Goal: Ask a question: Seek information or help from site administrators or community

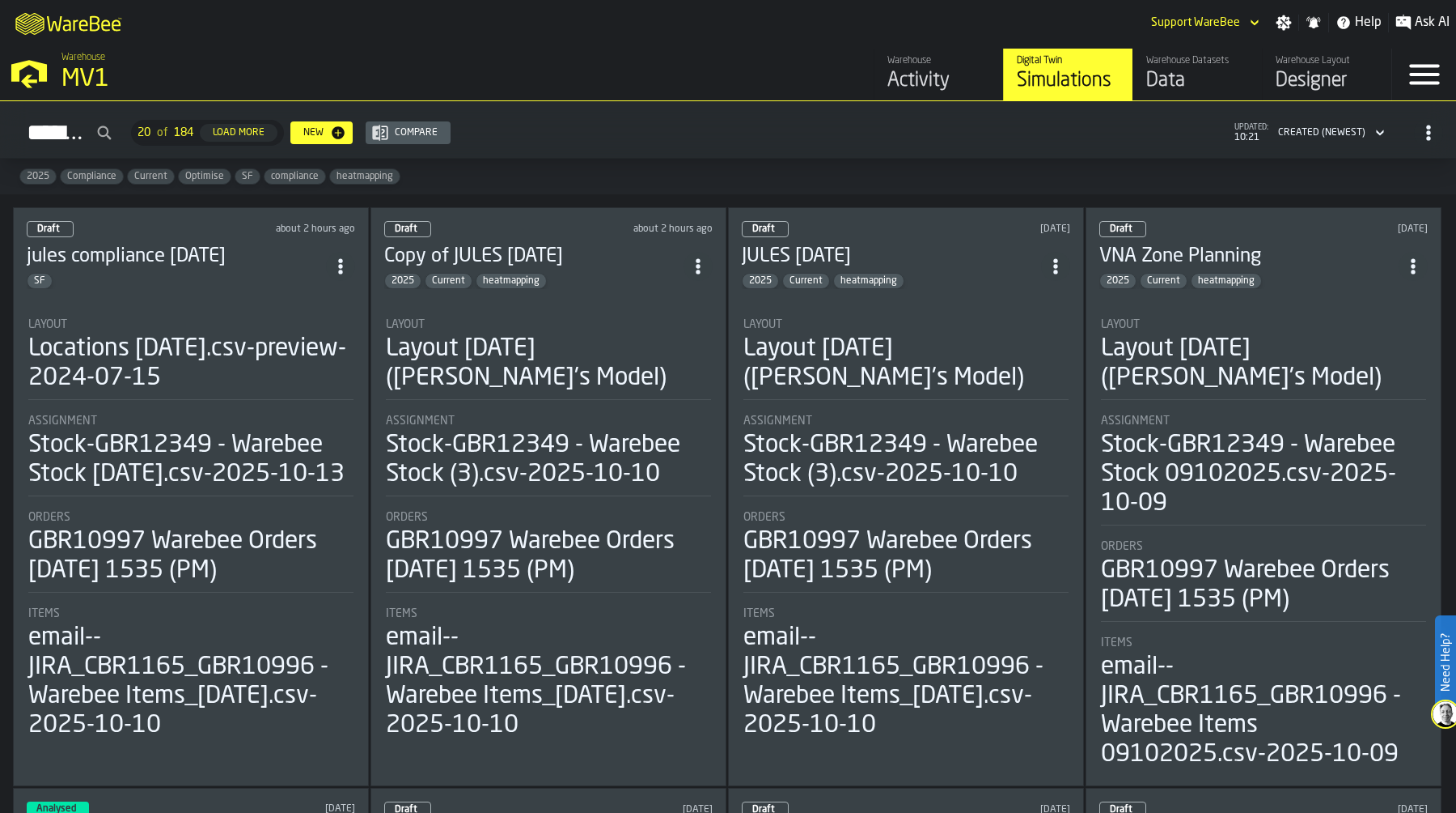
click at [101, 70] on div "MV1" at bounding box center [280, 79] width 437 height 29
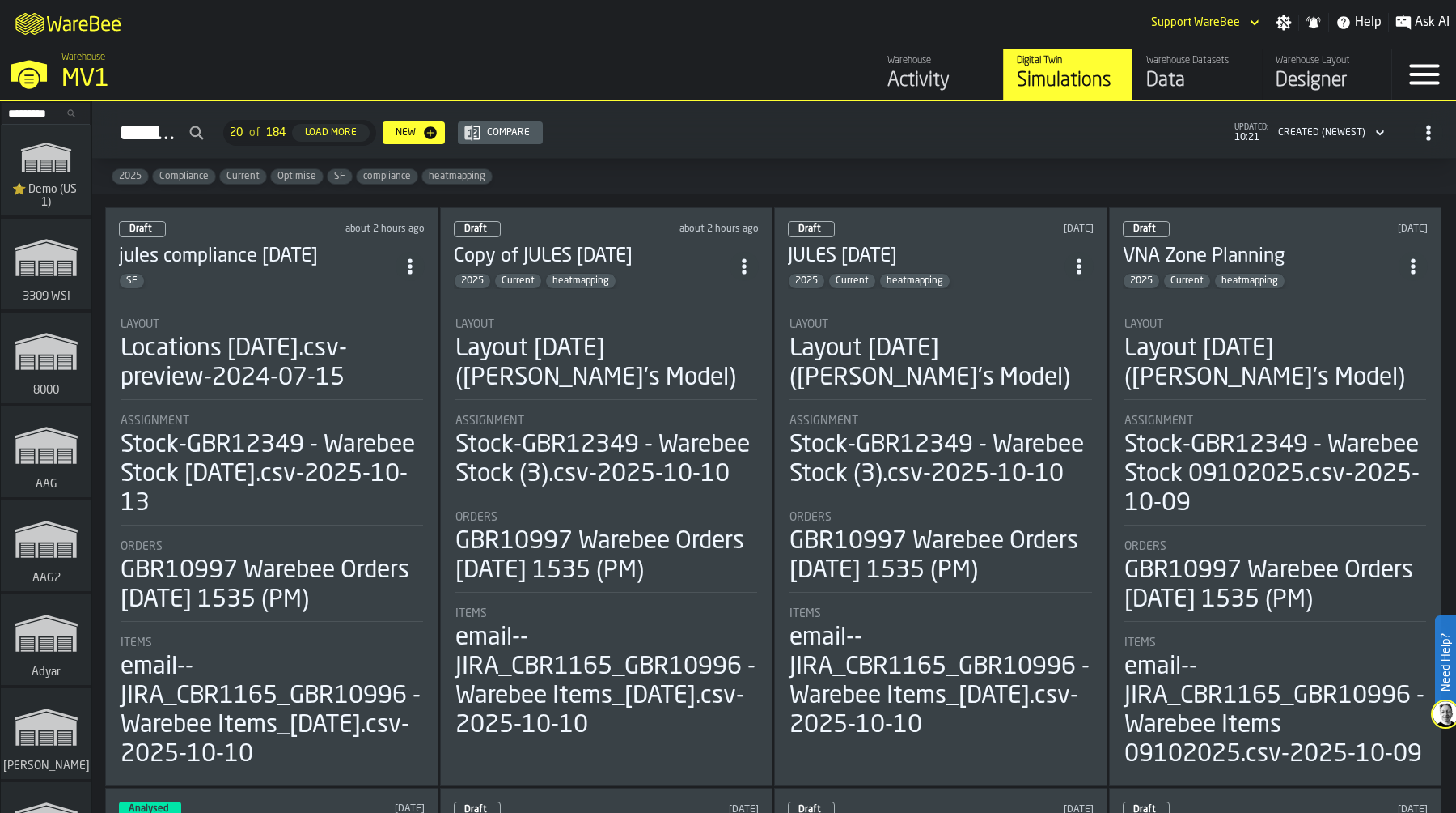
click at [21, 118] on input "Search..." at bounding box center [46, 113] width 84 height 18
type input "*"
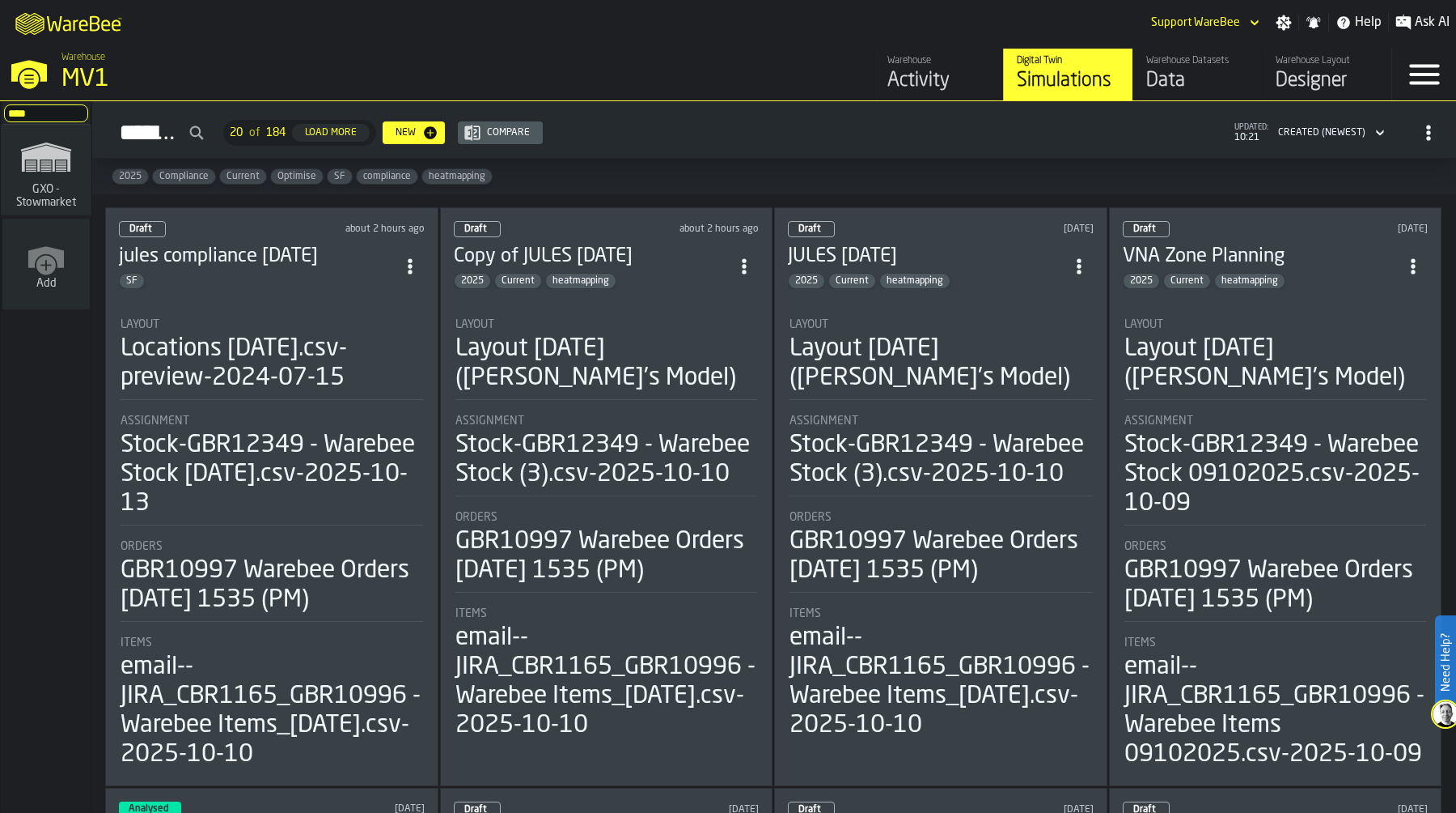
type input "****"
click at [20, 188] on span "GXO - Stowmarket" at bounding box center [46, 195] width 78 height 26
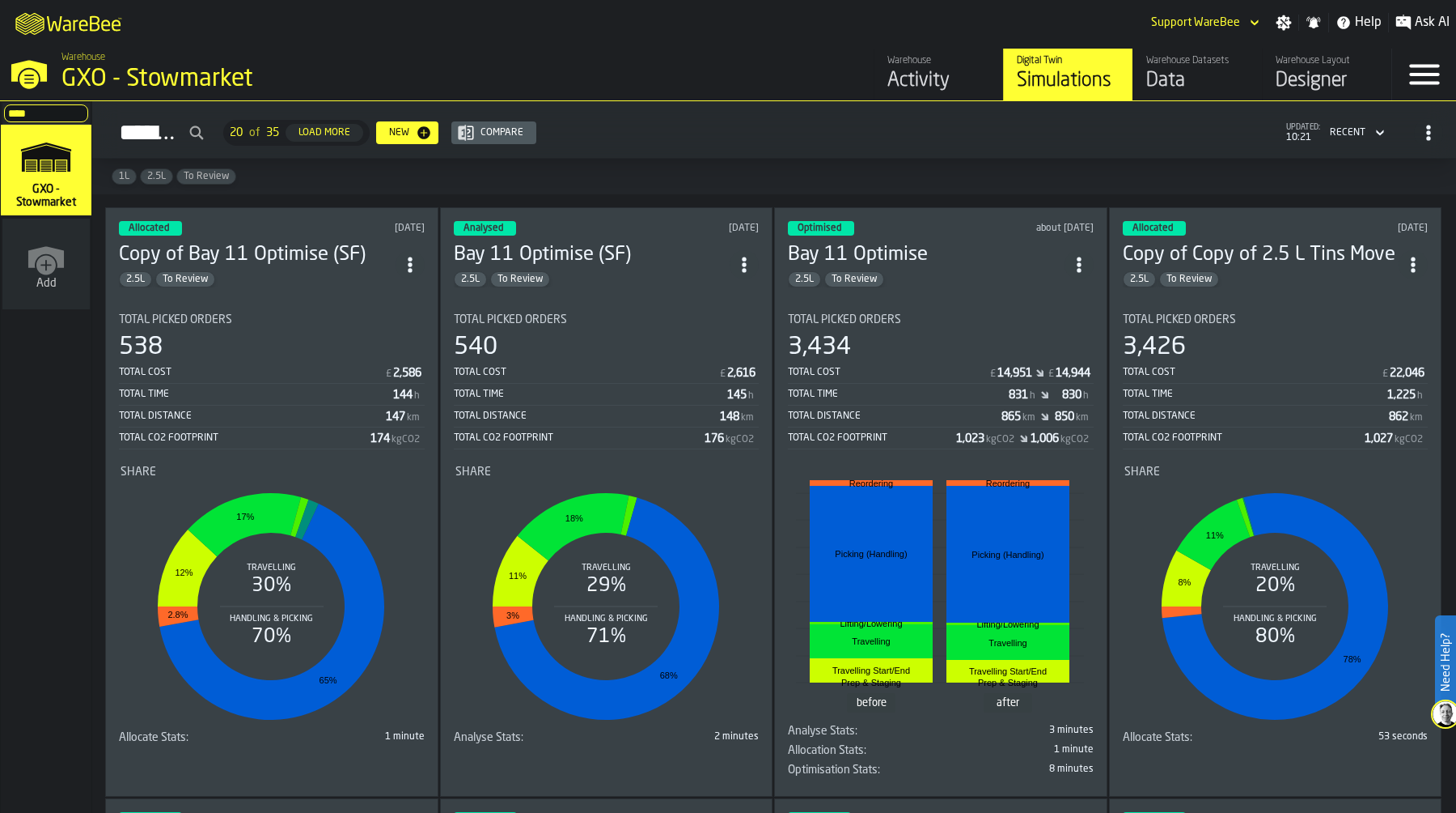
click at [934, 66] on div "Warehouse" at bounding box center [938, 60] width 102 height 11
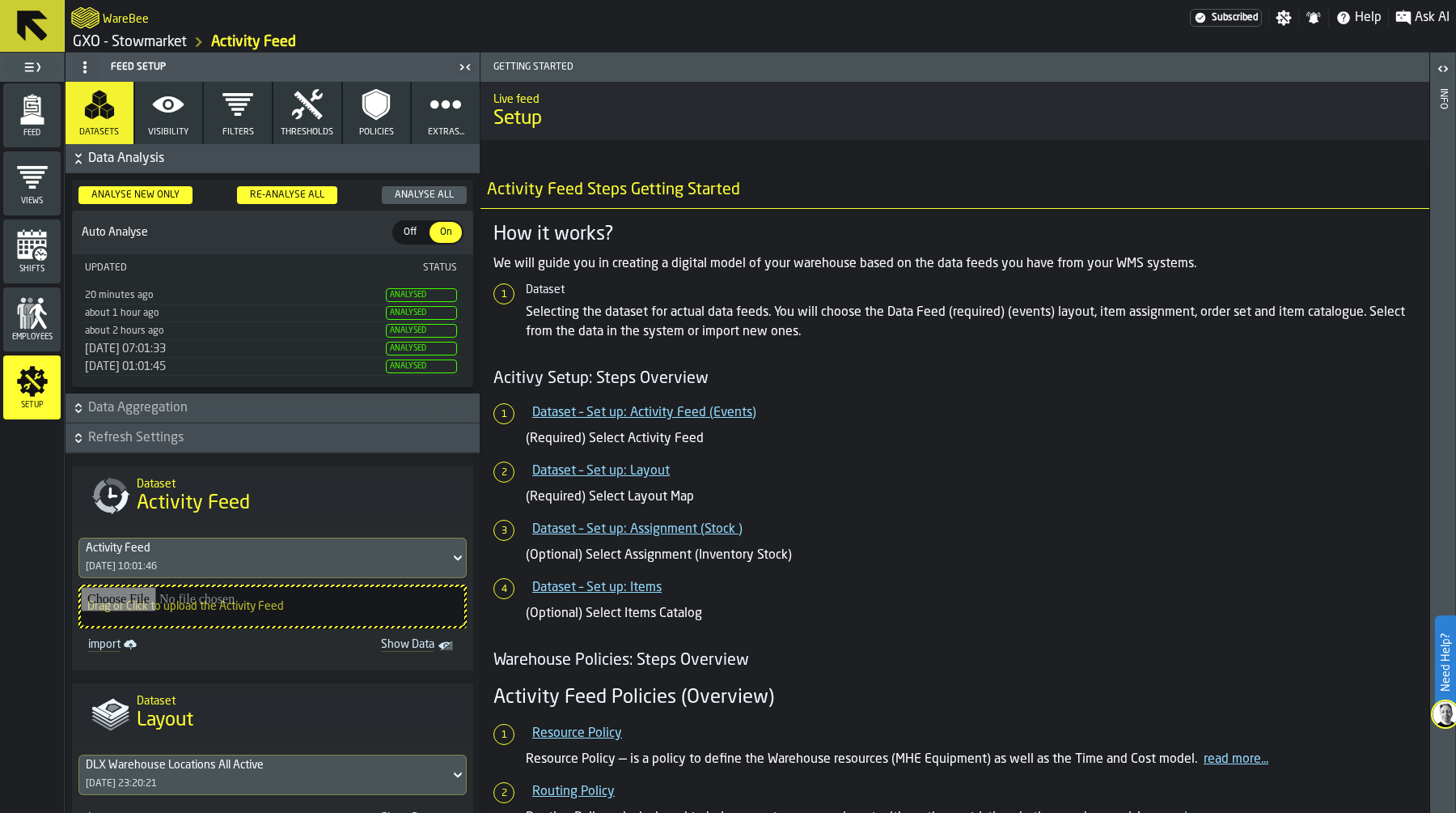
click at [20, 110] on icon "menu Feed" at bounding box center [33, 109] width 33 height 33
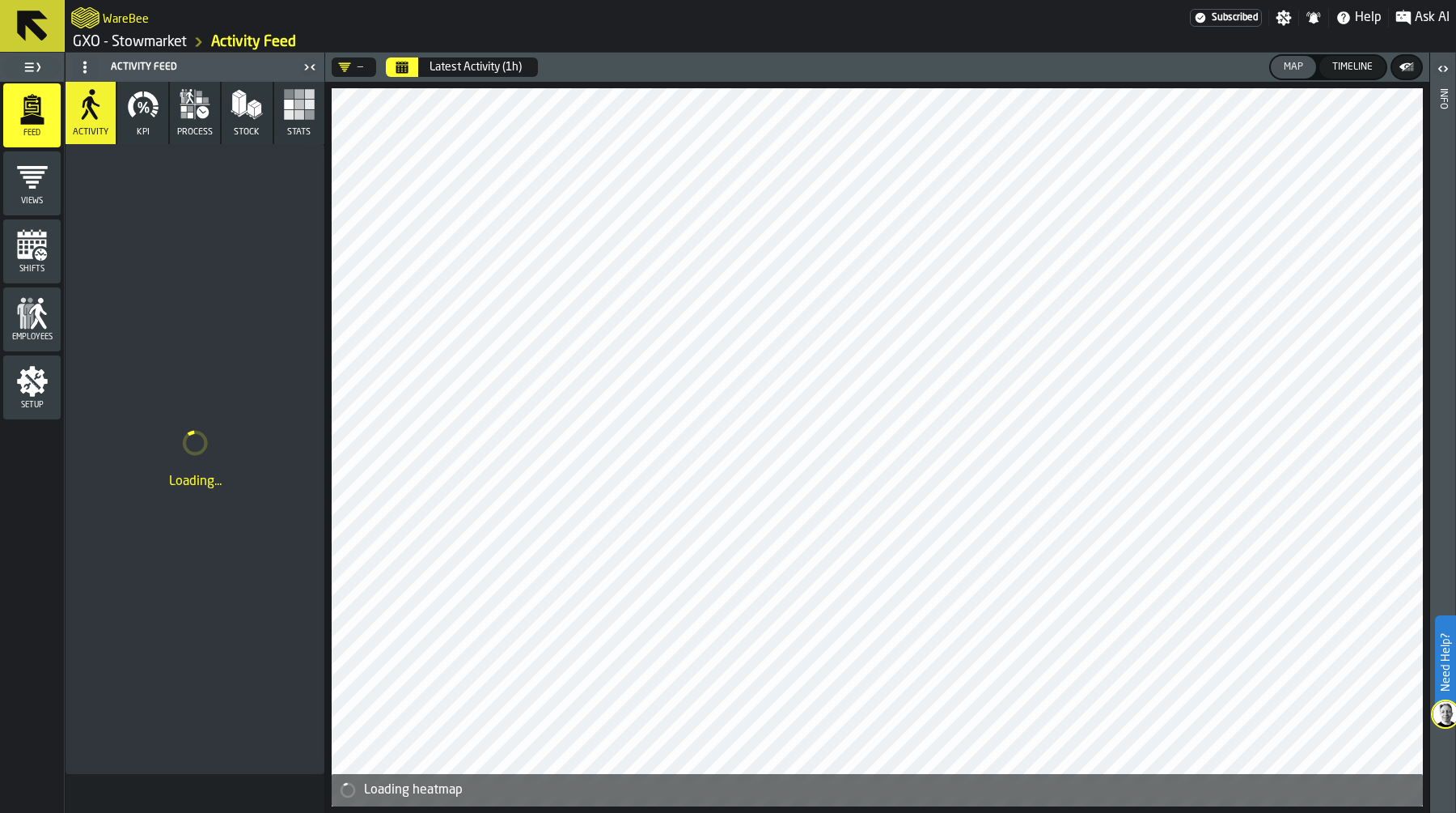
click at [402, 69] on icon "Calendar" at bounding box center [402, 67] width 13 height 13
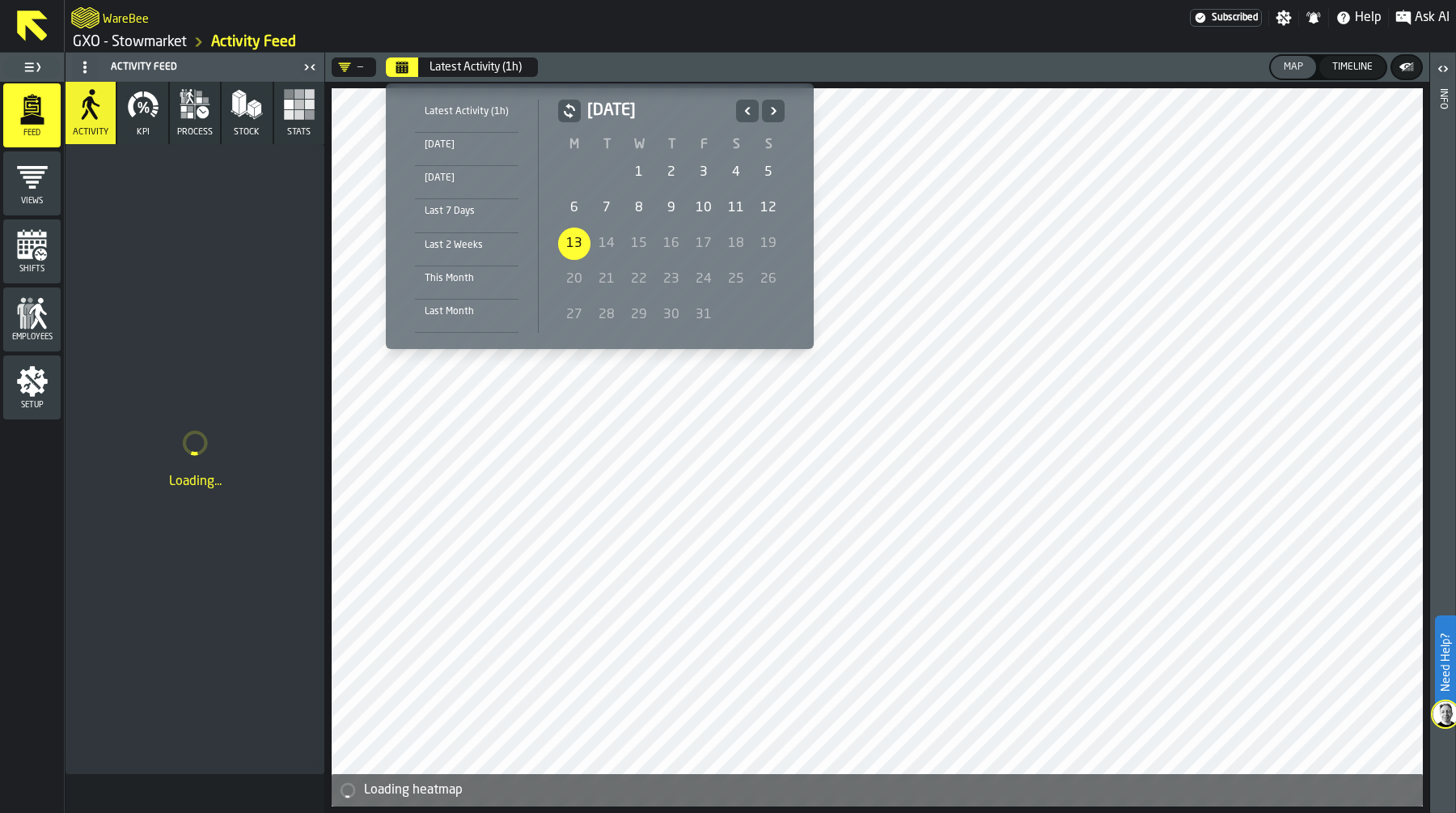
click at [706, 196] on div "10" at bounding box center [704, 208] width 33 height 33
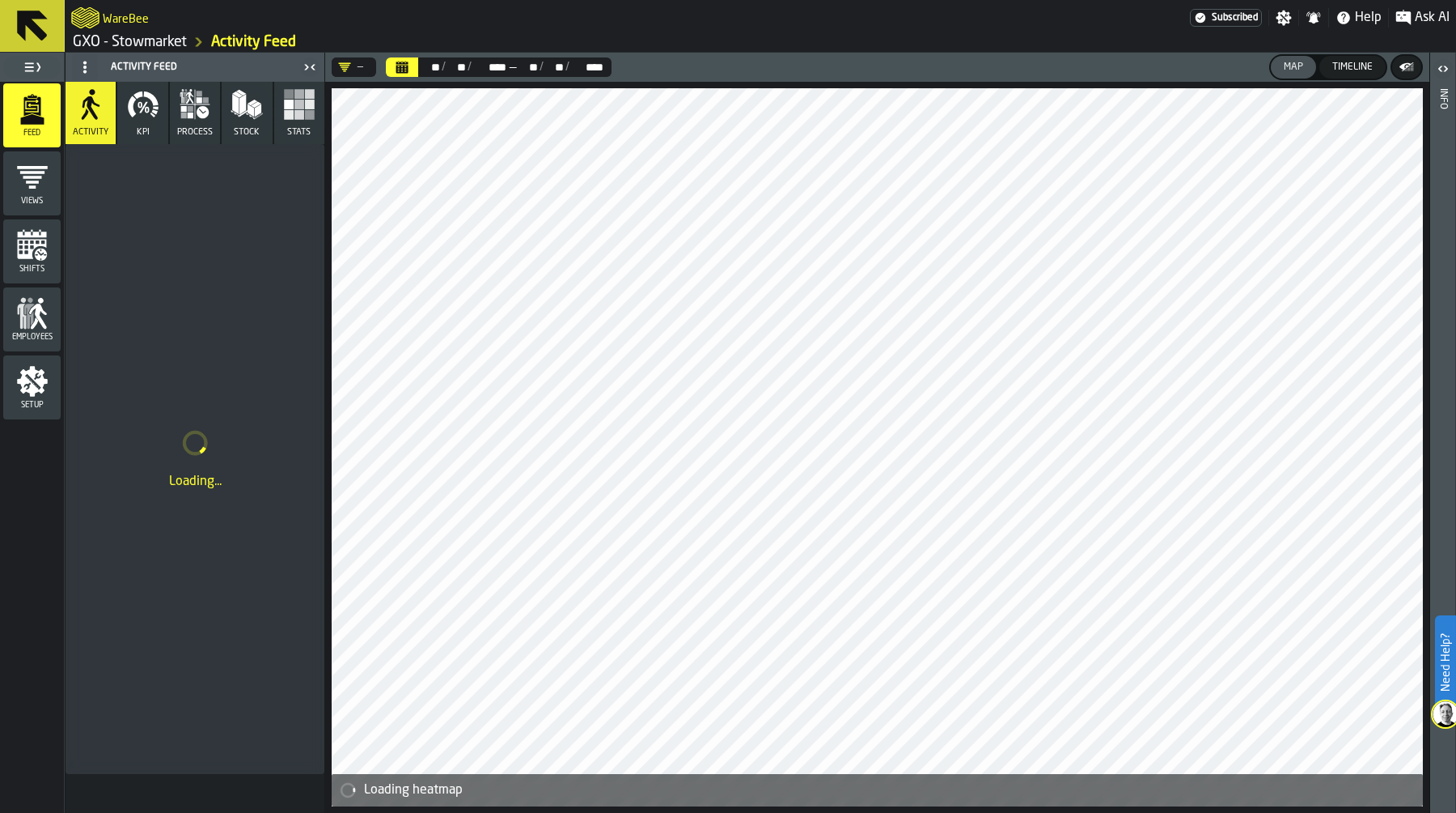
click at [1415, 19] on span "Ask AI" at bounding box center [1432, 17] width 34 height 19
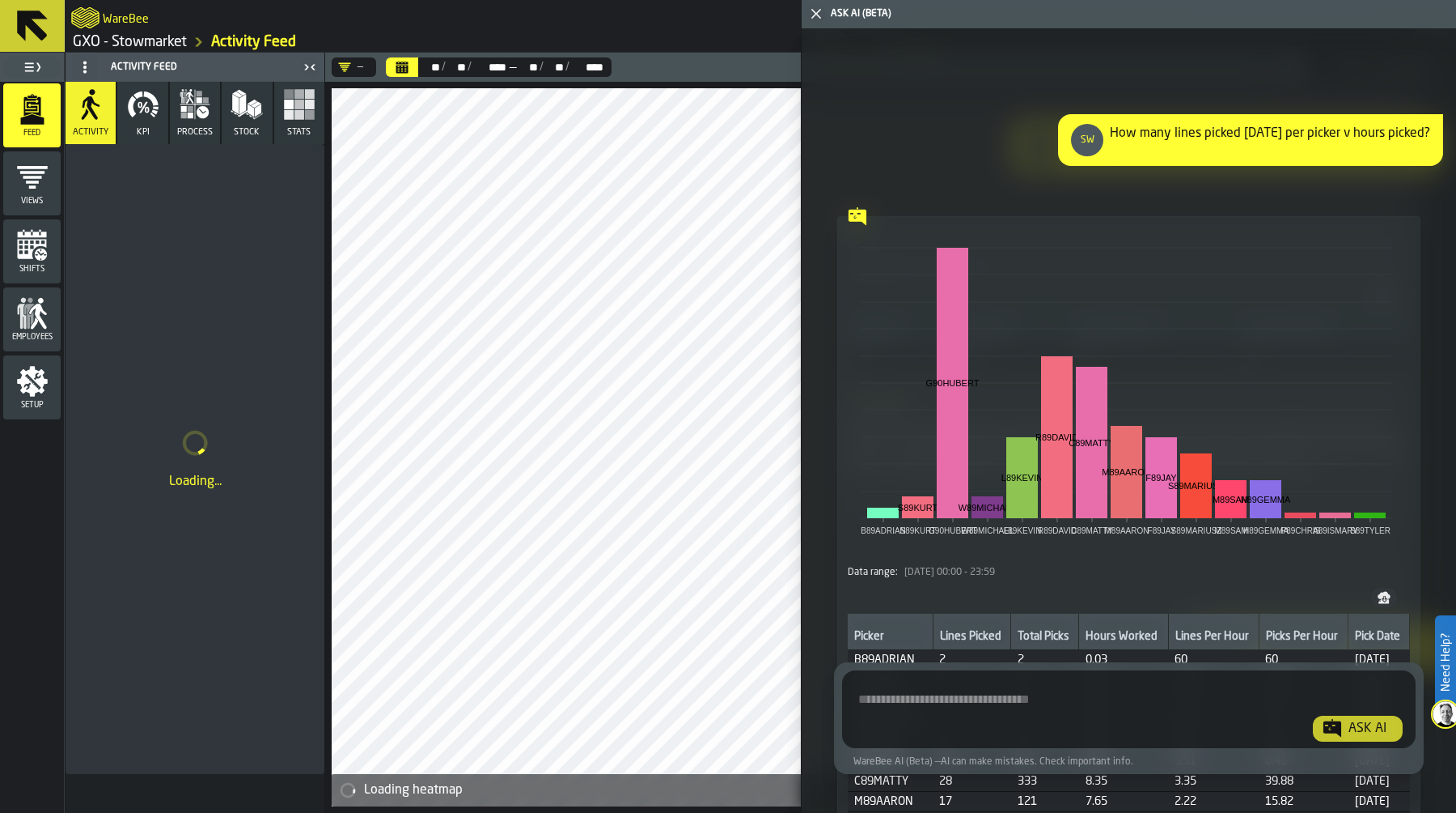
scroll to position [18762, 0]
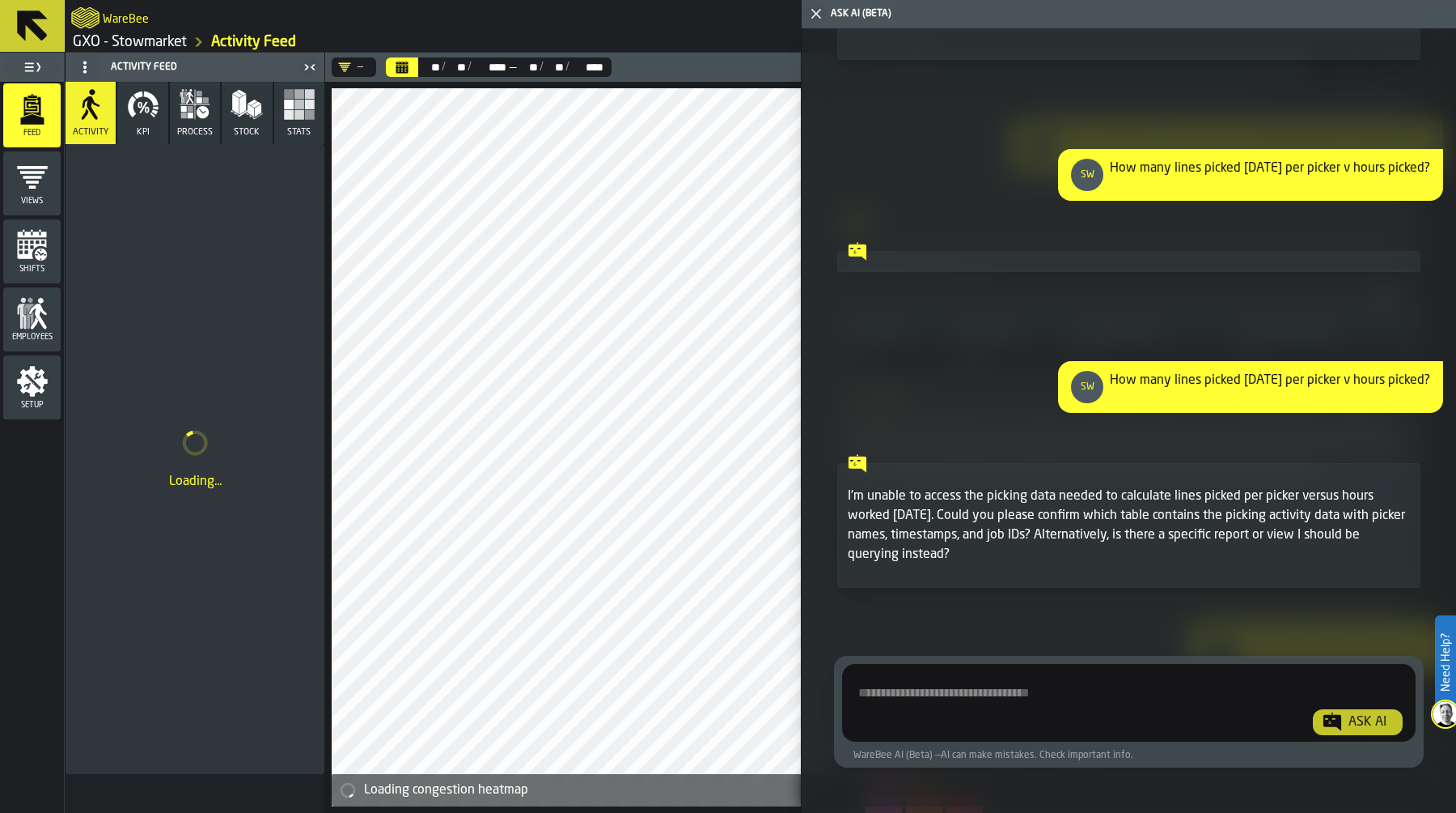
click at [1024, 713] on textarea "Ask AI about the warehouse Activity" at bounding box center [1130, 706] width 561 height 58
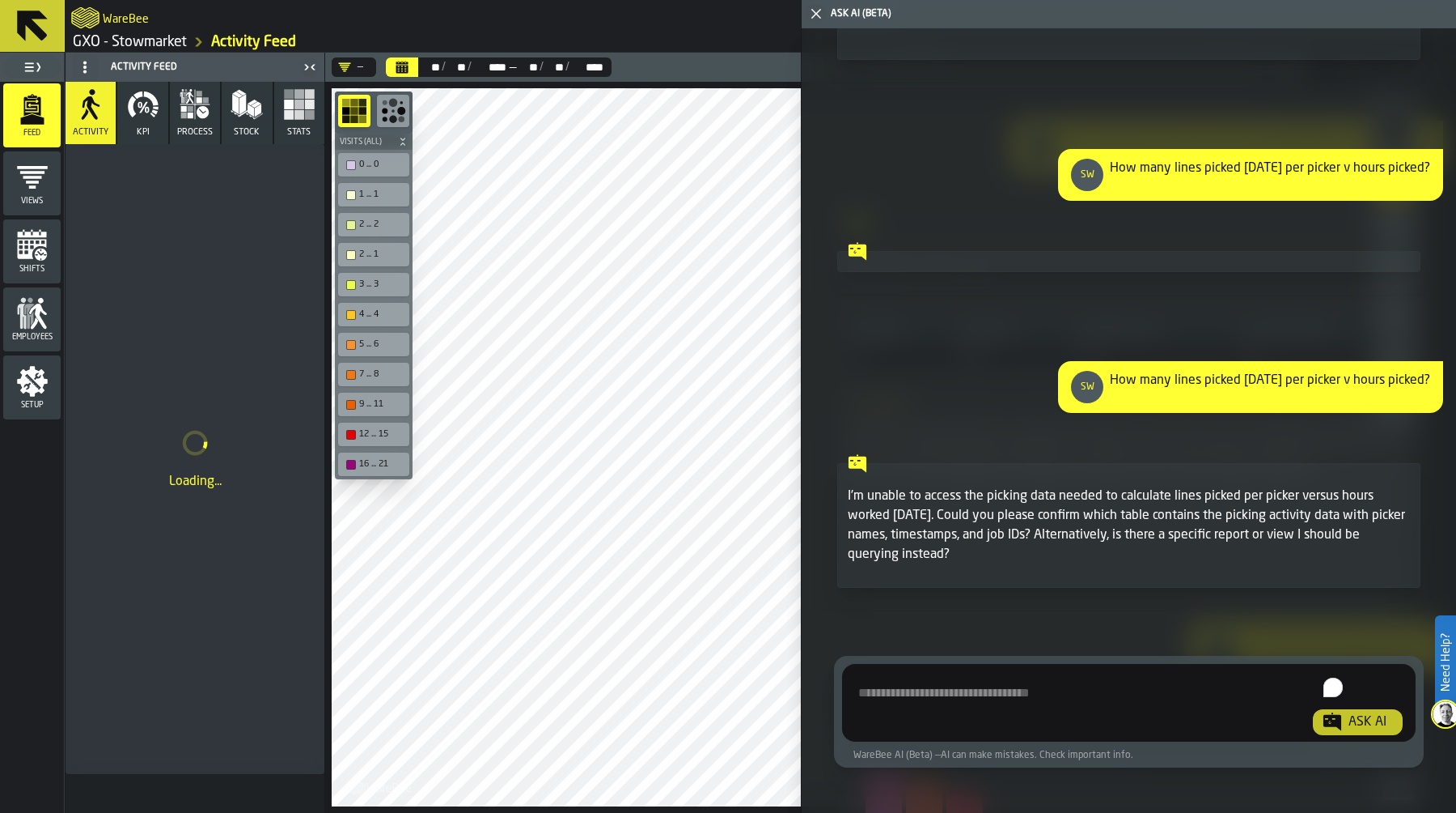
paste textarea "**********"
type textarea "**********"
click at [1351, 717] on div "Ask AI" at bounding box center [1367, 722] width 51 height 19
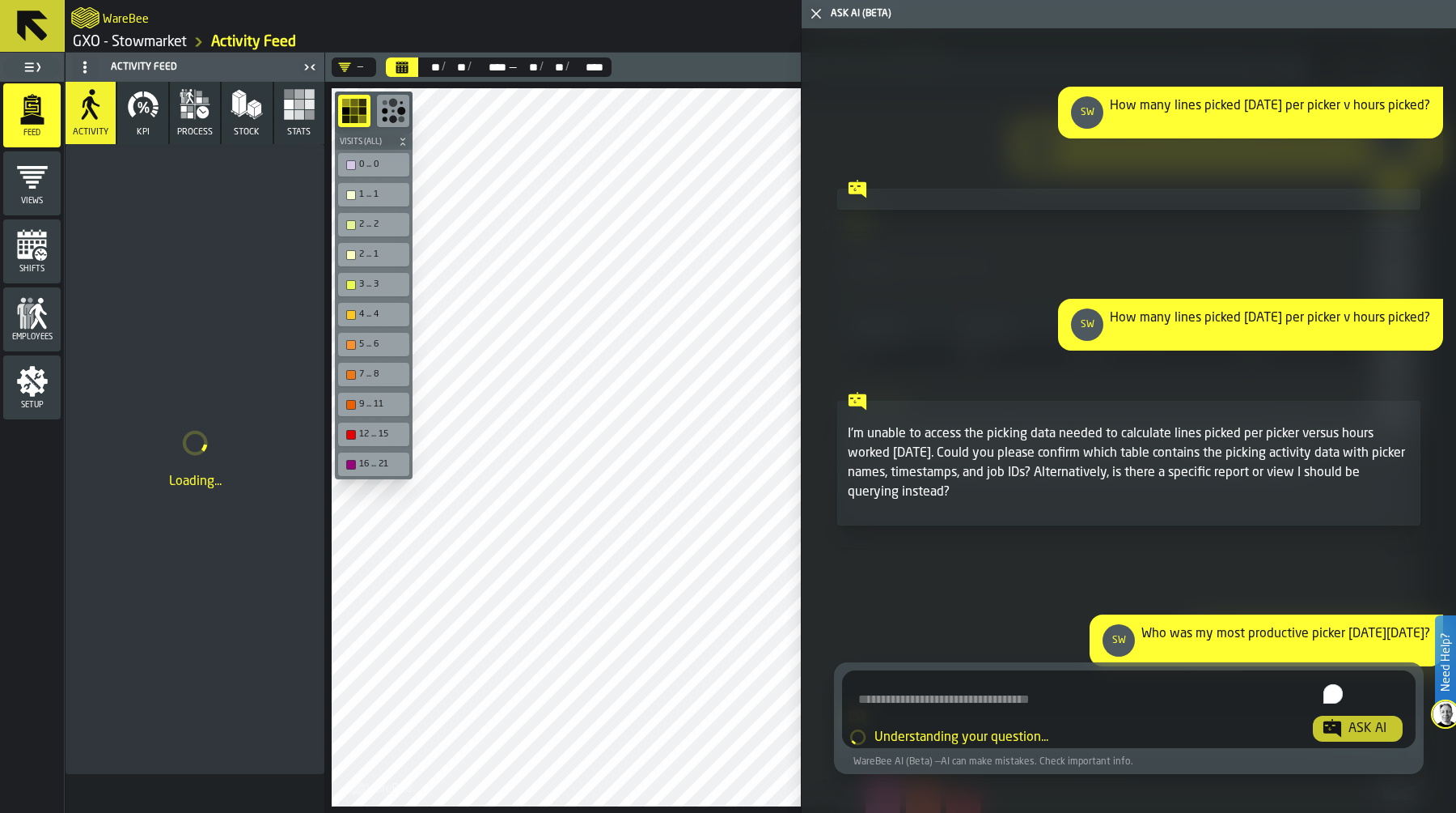
scroll to position [18996, 0]
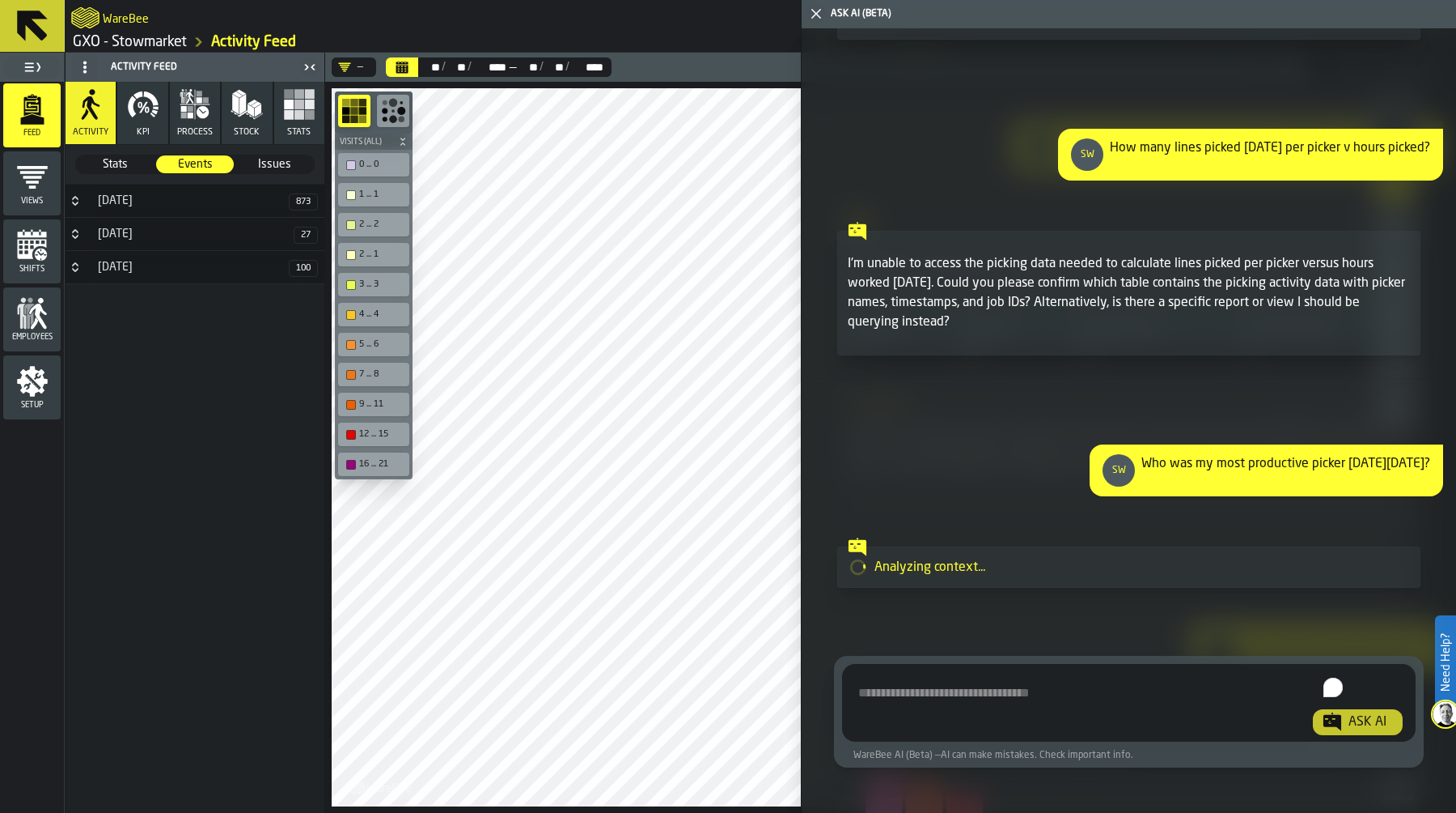
click at [287, 109] on icon "button" at bounding box center [300, 104] width 33 height 33
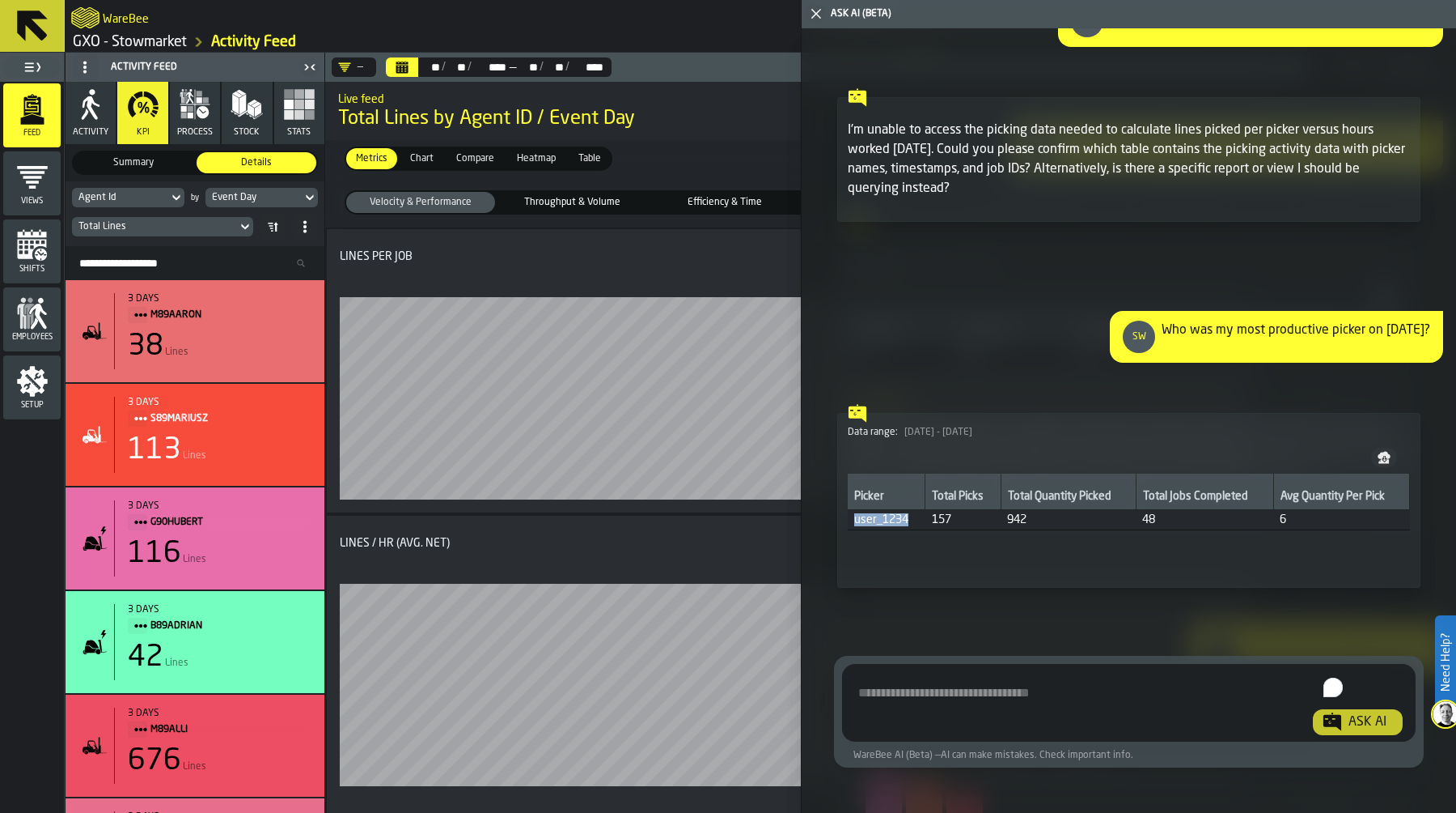
click at [908, 565] on span "Show Analysis" at bounding box center [906, 561] width 63 height 11
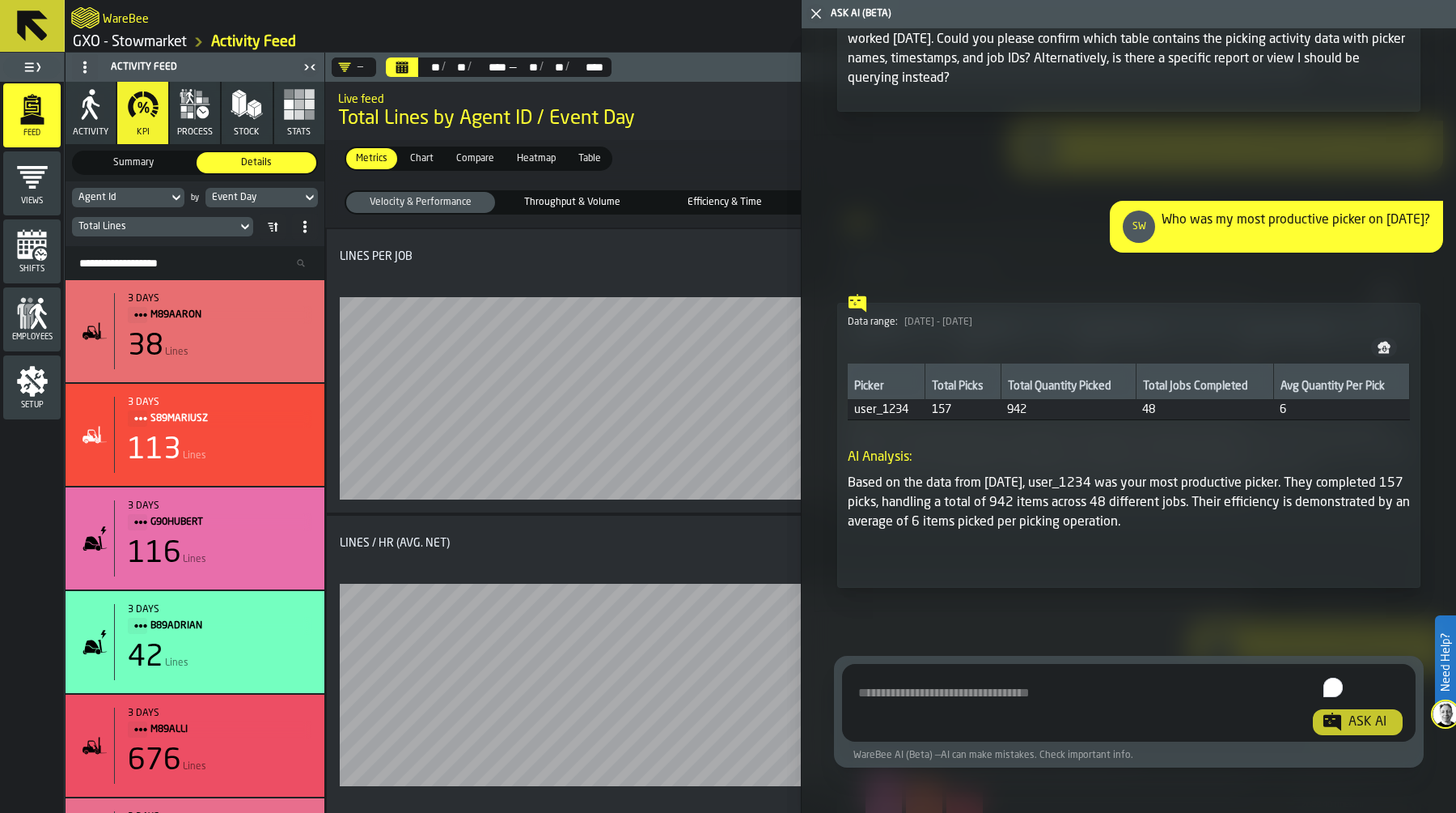
scroll to position [19239, 0]
click at [846, 186] on span "Remove" at bounding box center [840, 189] width 36 height 11
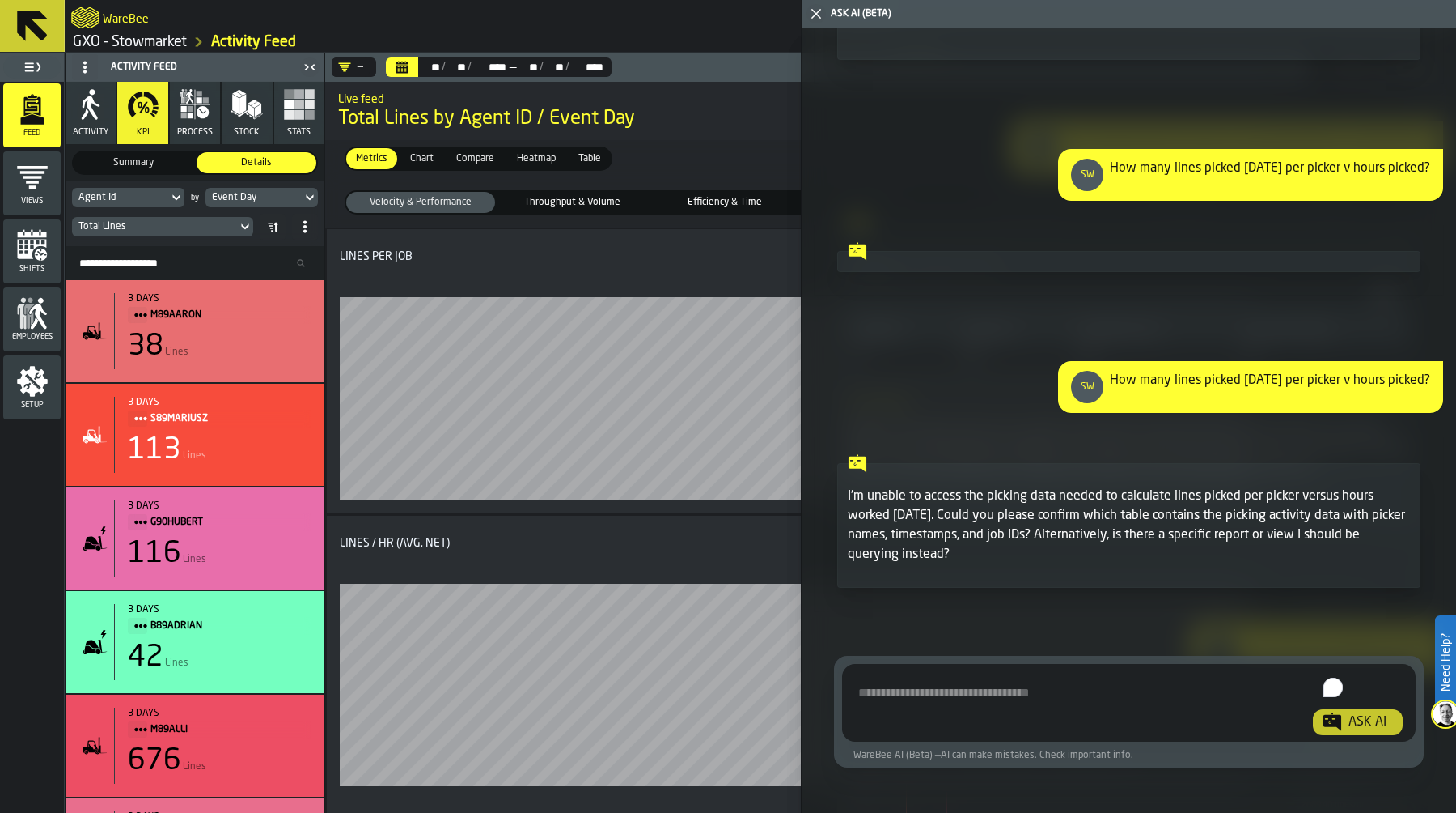
scroll to position [18762, 0]
